Goal: Go to known website: Access a specific website the user already knows

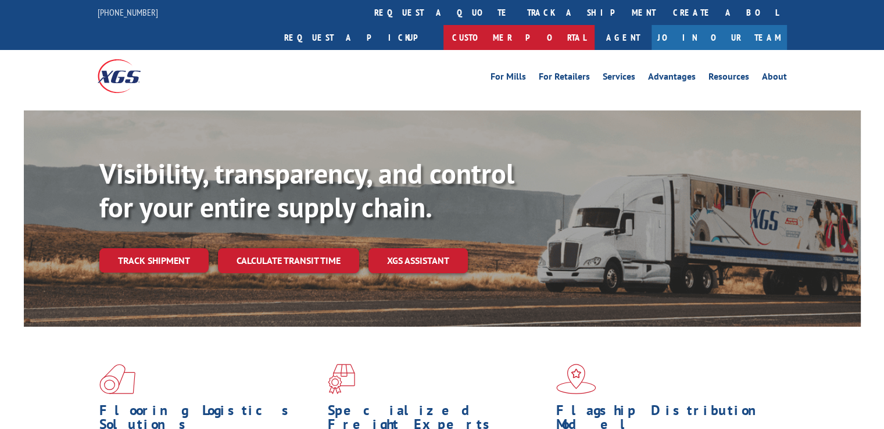
click at [594, 25] on link "Customer Portal" at bounding box center [518, 37] width 151 height 25
